Goal: Task Accomplishment & Management: Manage account settings

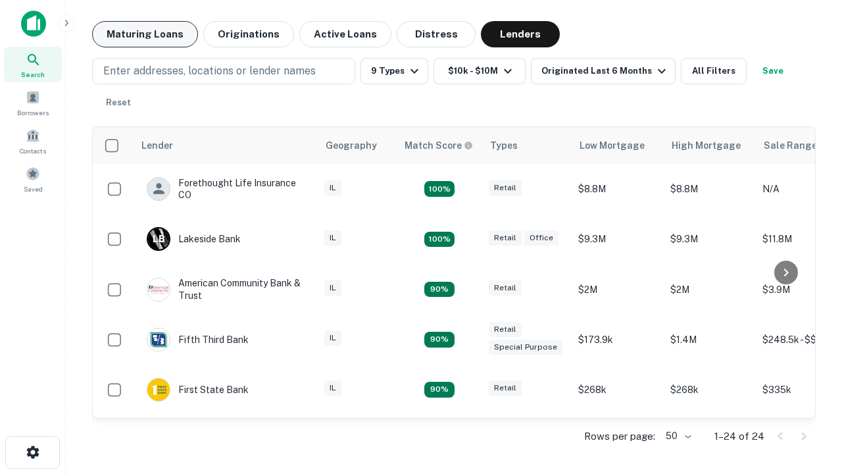
click at [145, 34] on button "Maturing Loans" at bounding box center [145, 34] width 106 height 26
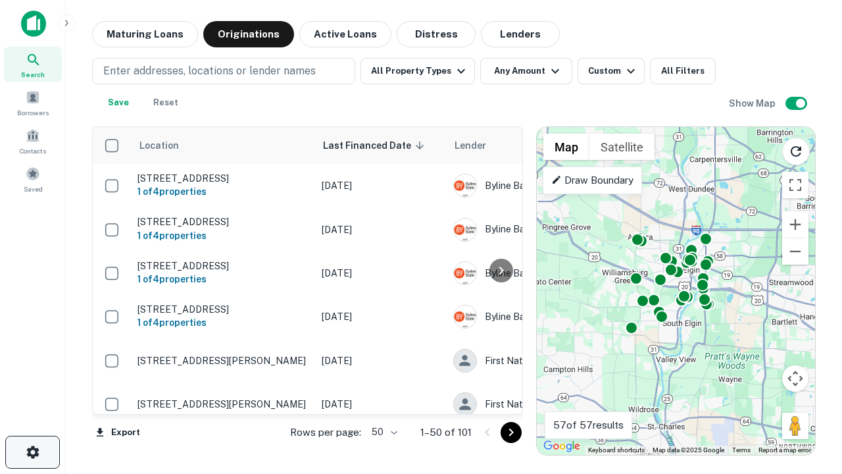
click at [32, 452] on icon "button" at bounding box center [33, 452] width 16 height 16
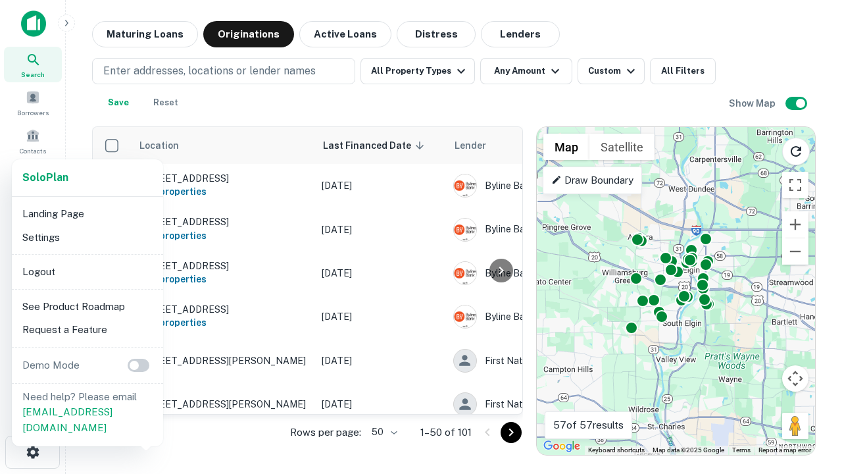
click at [87, 271] on li "Logout" at bounding box center [87, 272] width 141 height 24
